Goal: Find specific page/section: Find specific page/section

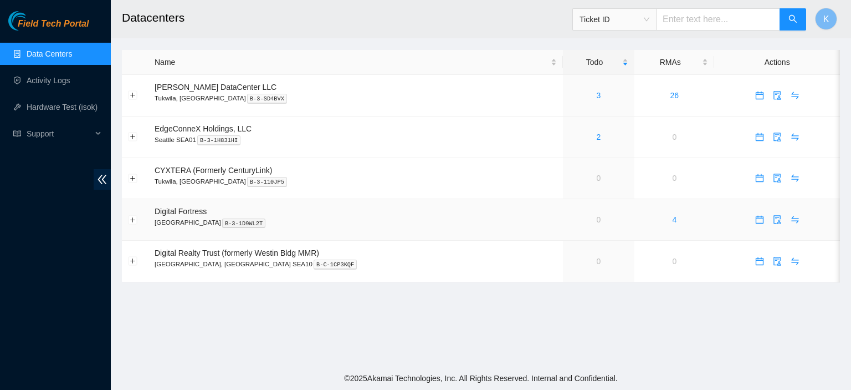
click at [827, 237] on td at bounding box center [778, 220] width 126 height 42
